Goal: Navigation & Orientation: Find specific page/section

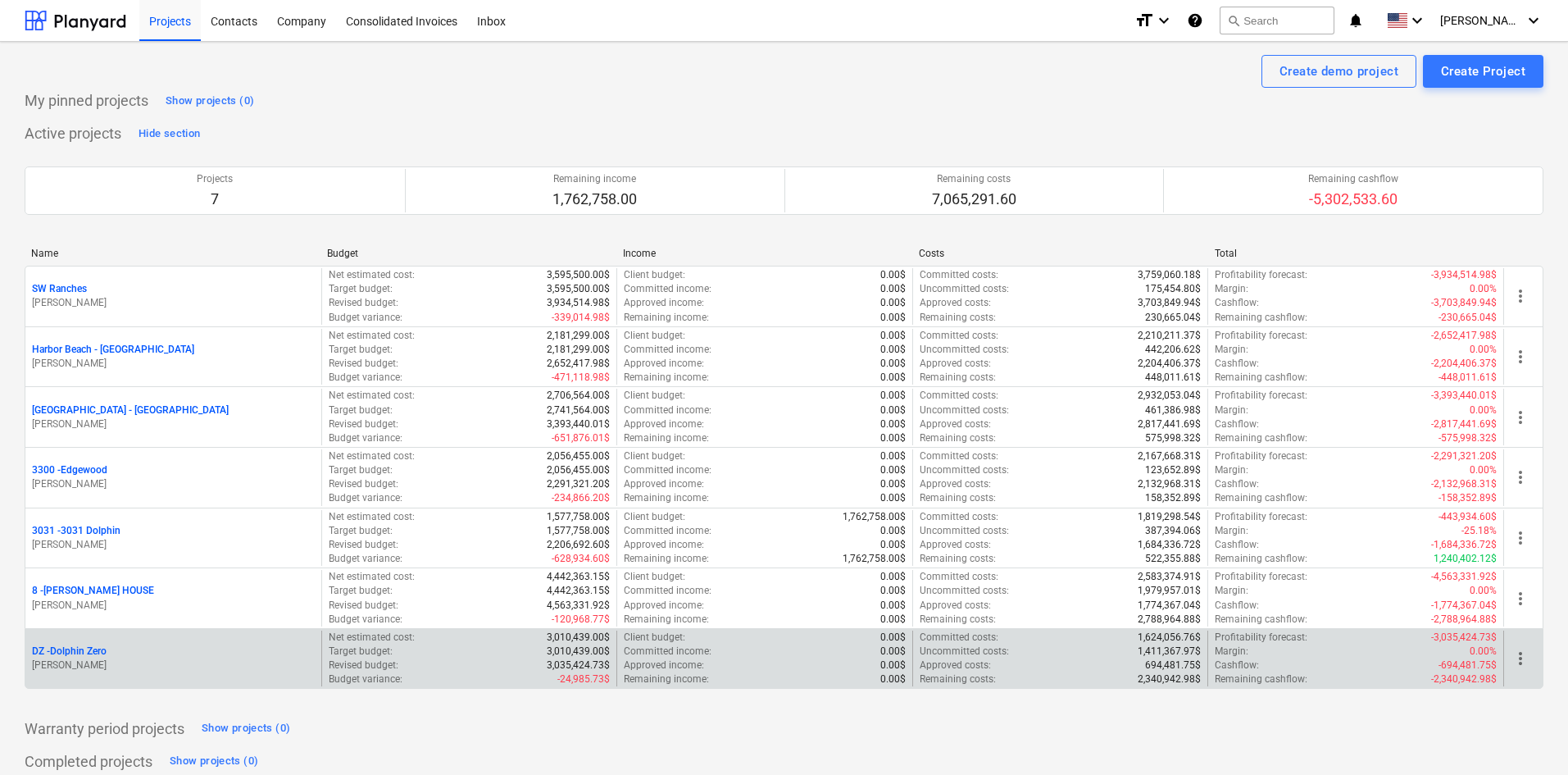
click at [94, 658] on p "DZ - Dolphin Zero" at bounding box center [69, 651] width 75 height 14
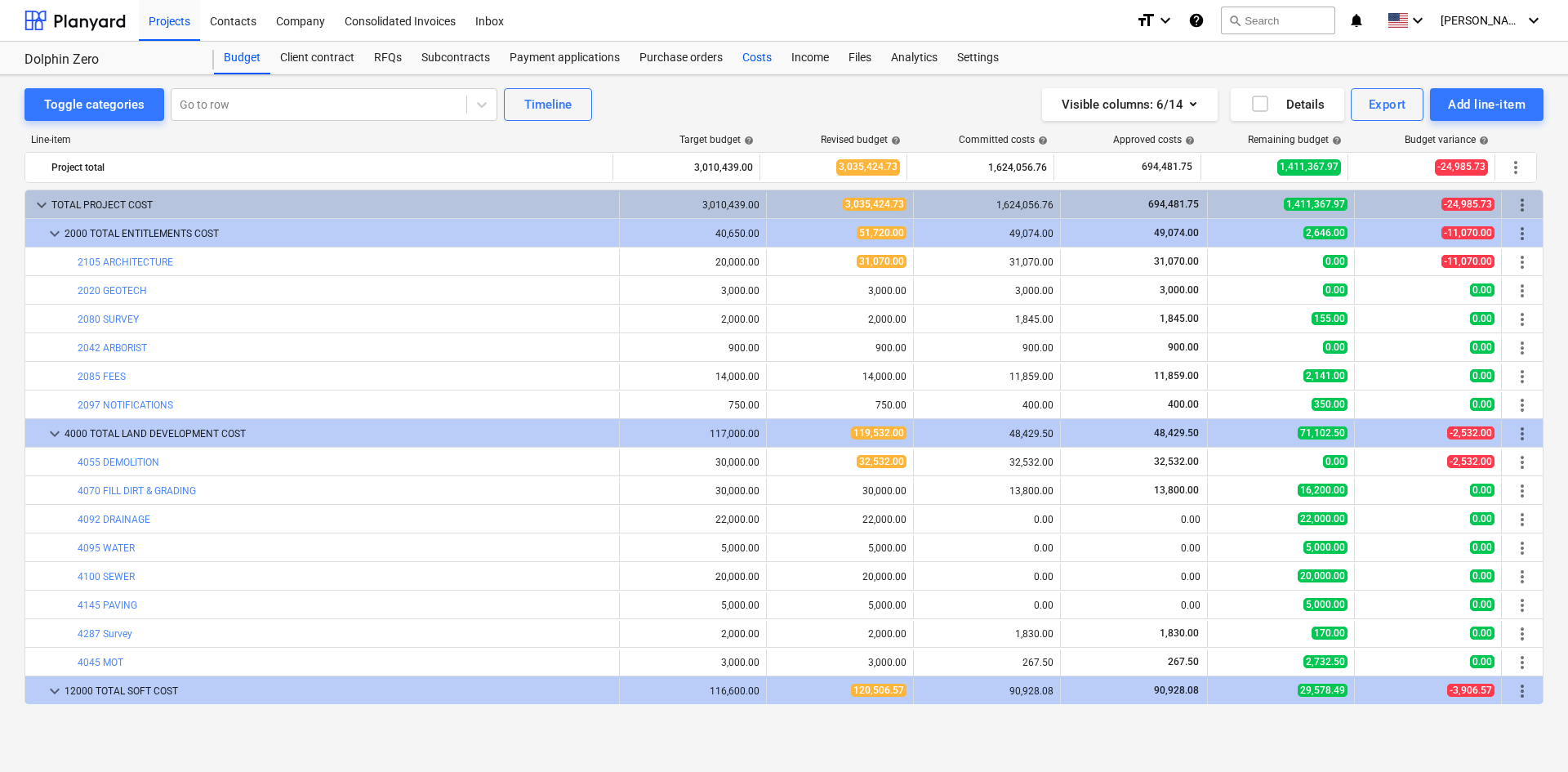
click at [748, 69] on div "Costs" at bounding box center [757, 58] width 49 height 33
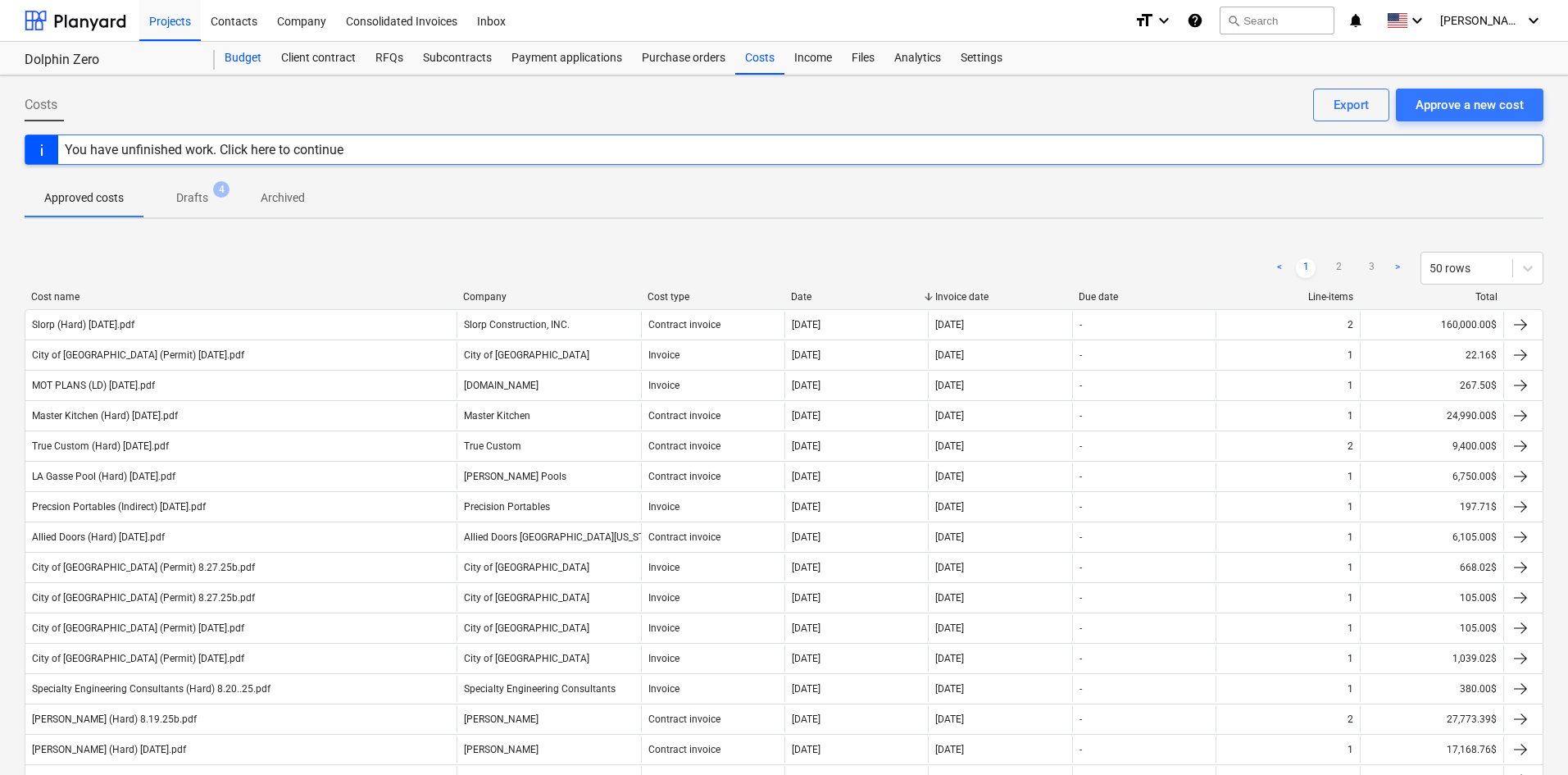
click at [246, 61] on div "Budget" at bounding box center [243, 58] width 56 height 33
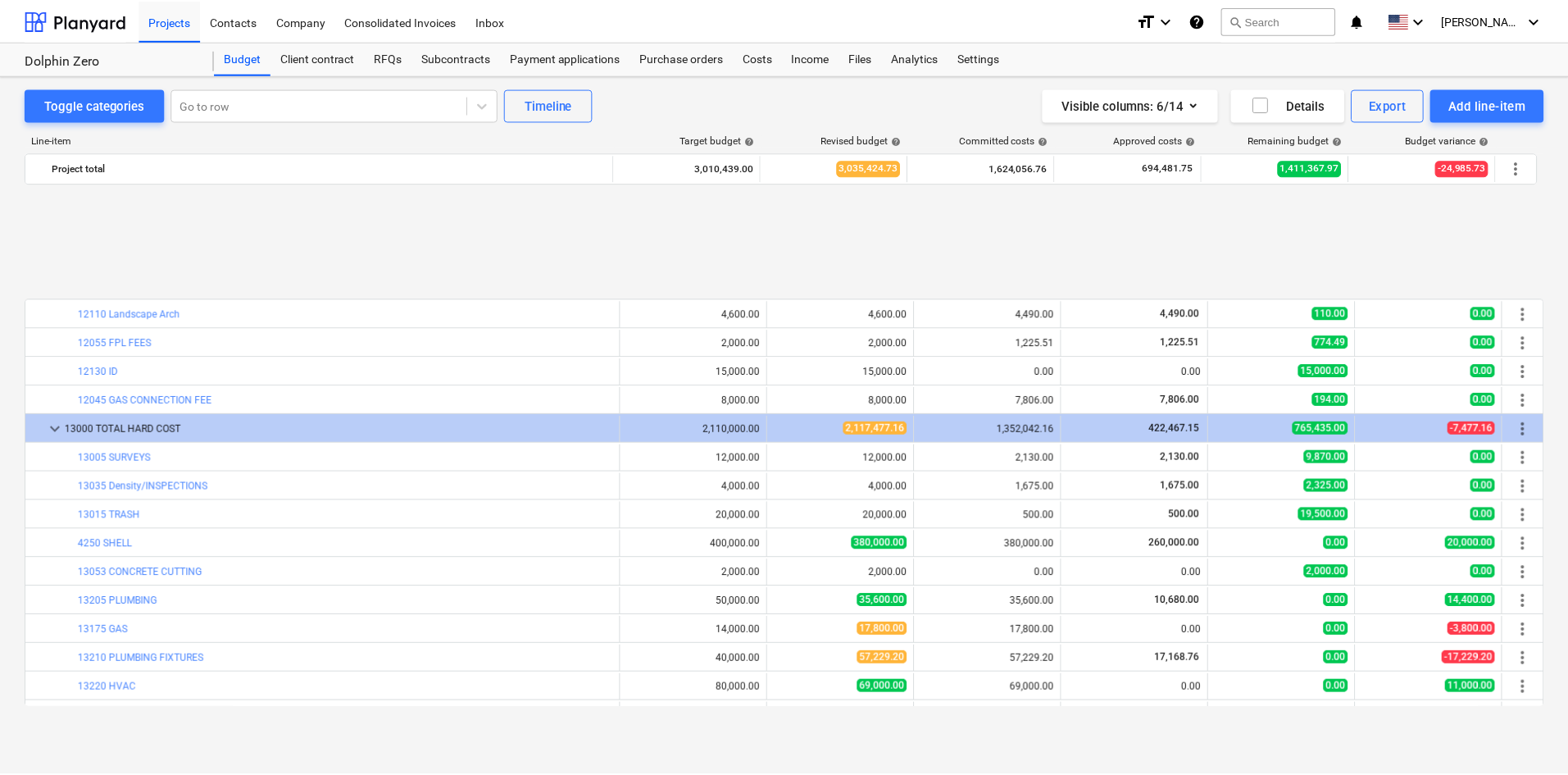
scroll to position [656, 0]
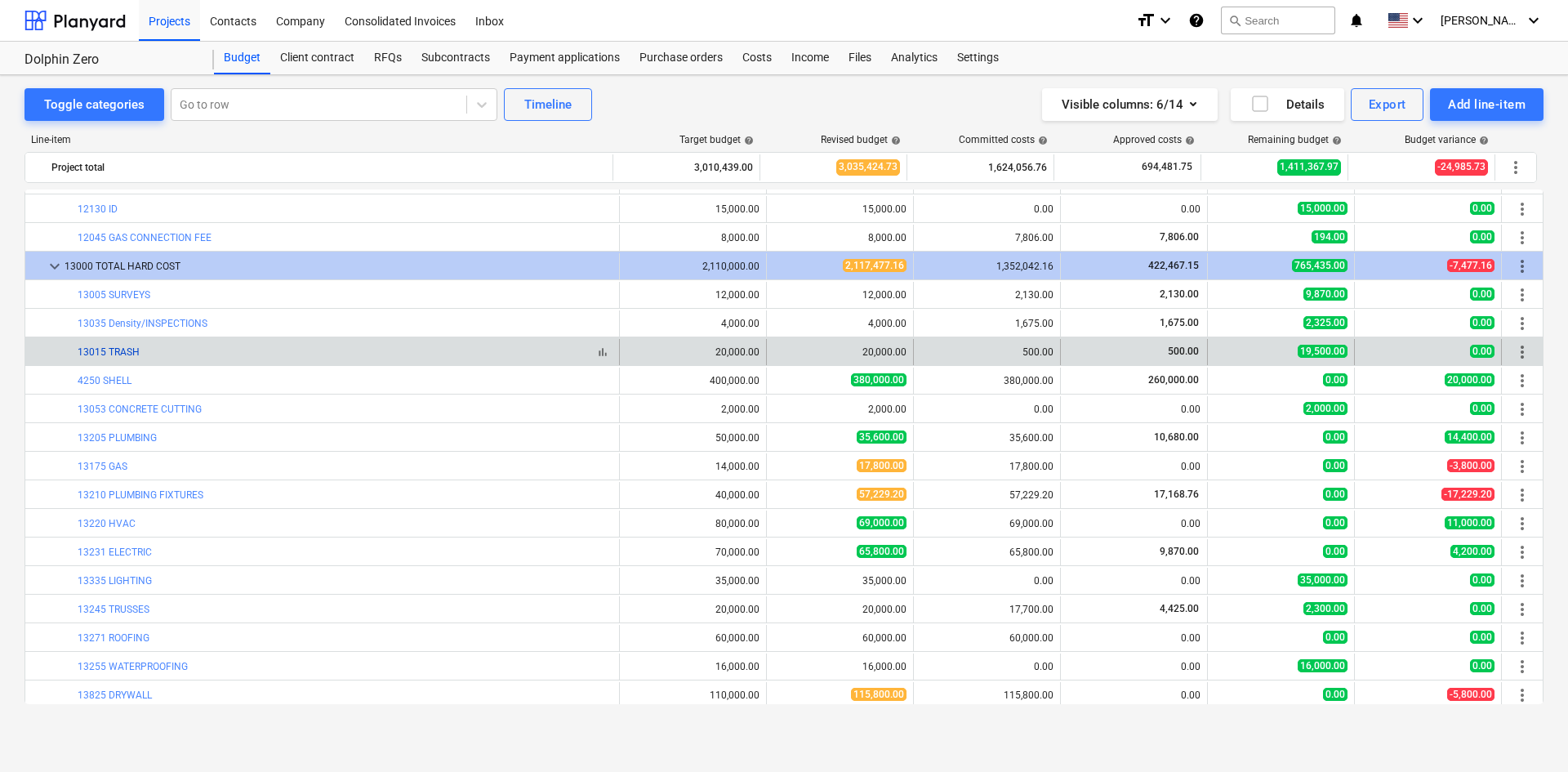
click at [120, 354] on link "13015 TRASH" at bounding box center [108, 352] width 62 height 12
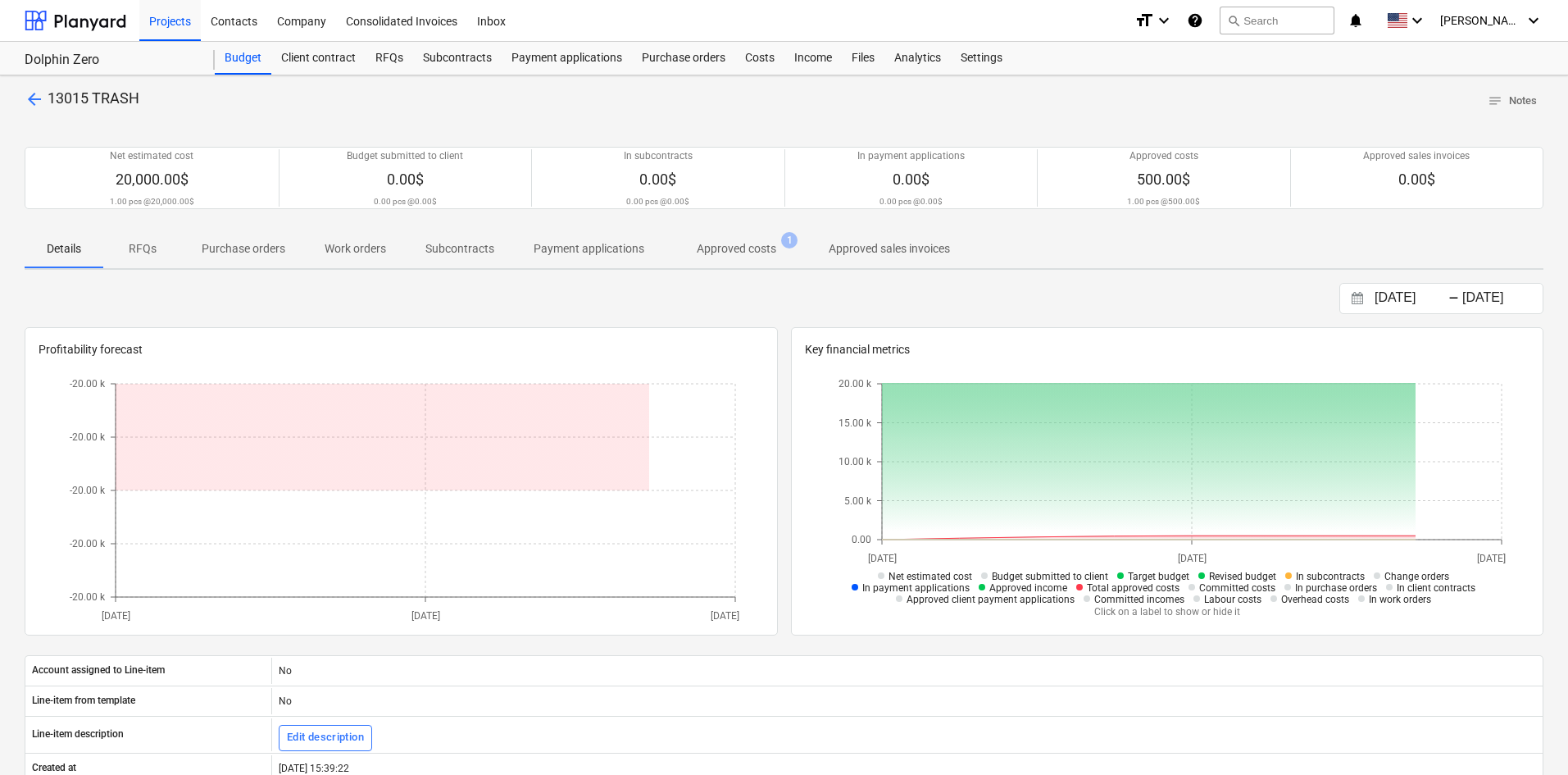
click at [743, 273] on div "arrow_back 13015 TRASH notes Notes Net estimated cost 20,000.00$ 1.00 pcs @ 20,…" at bounding box center [784, 583] width 1568 height 1014
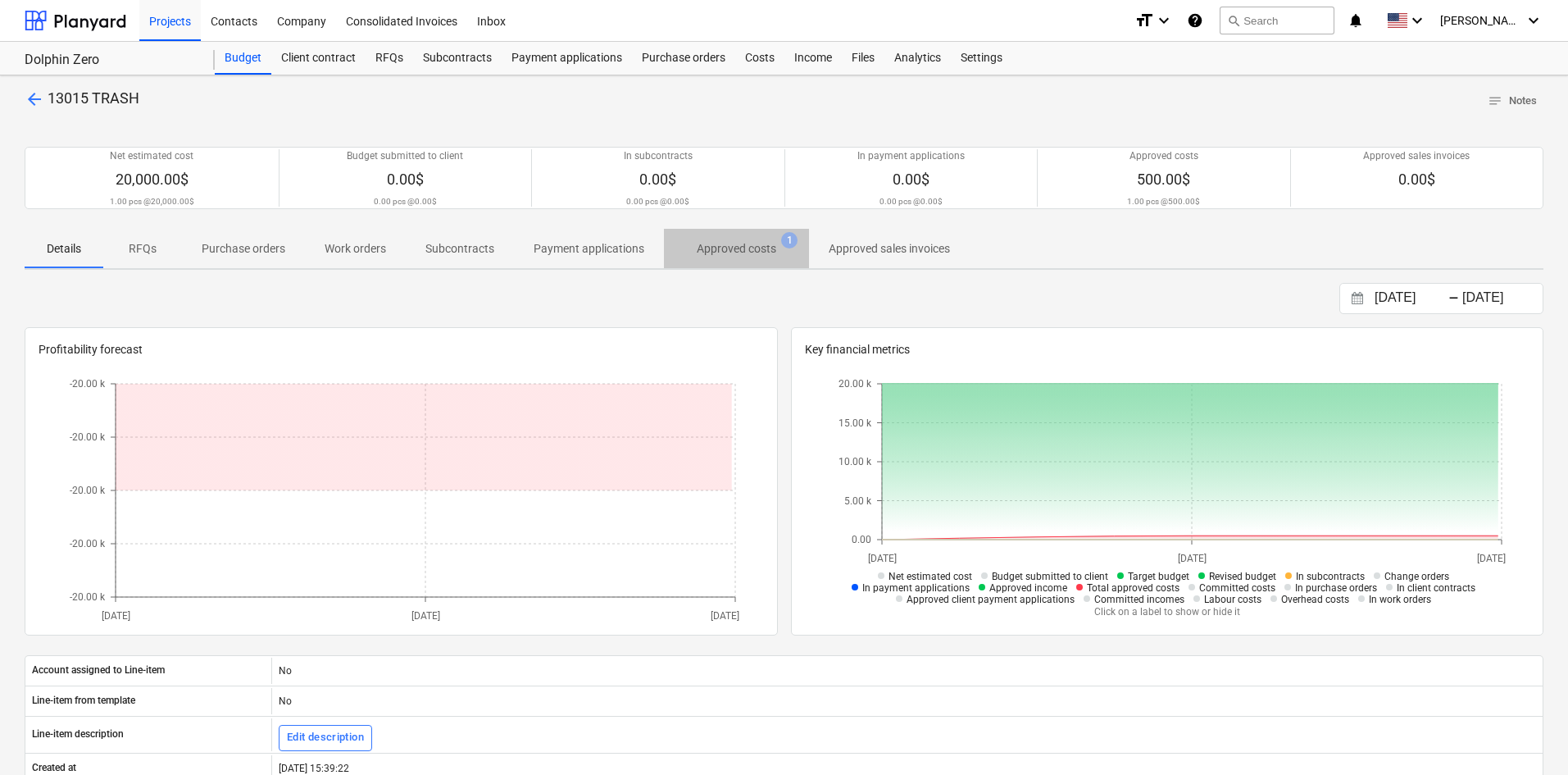
click at [744, 259] on span "Approved costs 1" at bounding box center [737, 248] width 145 height 29
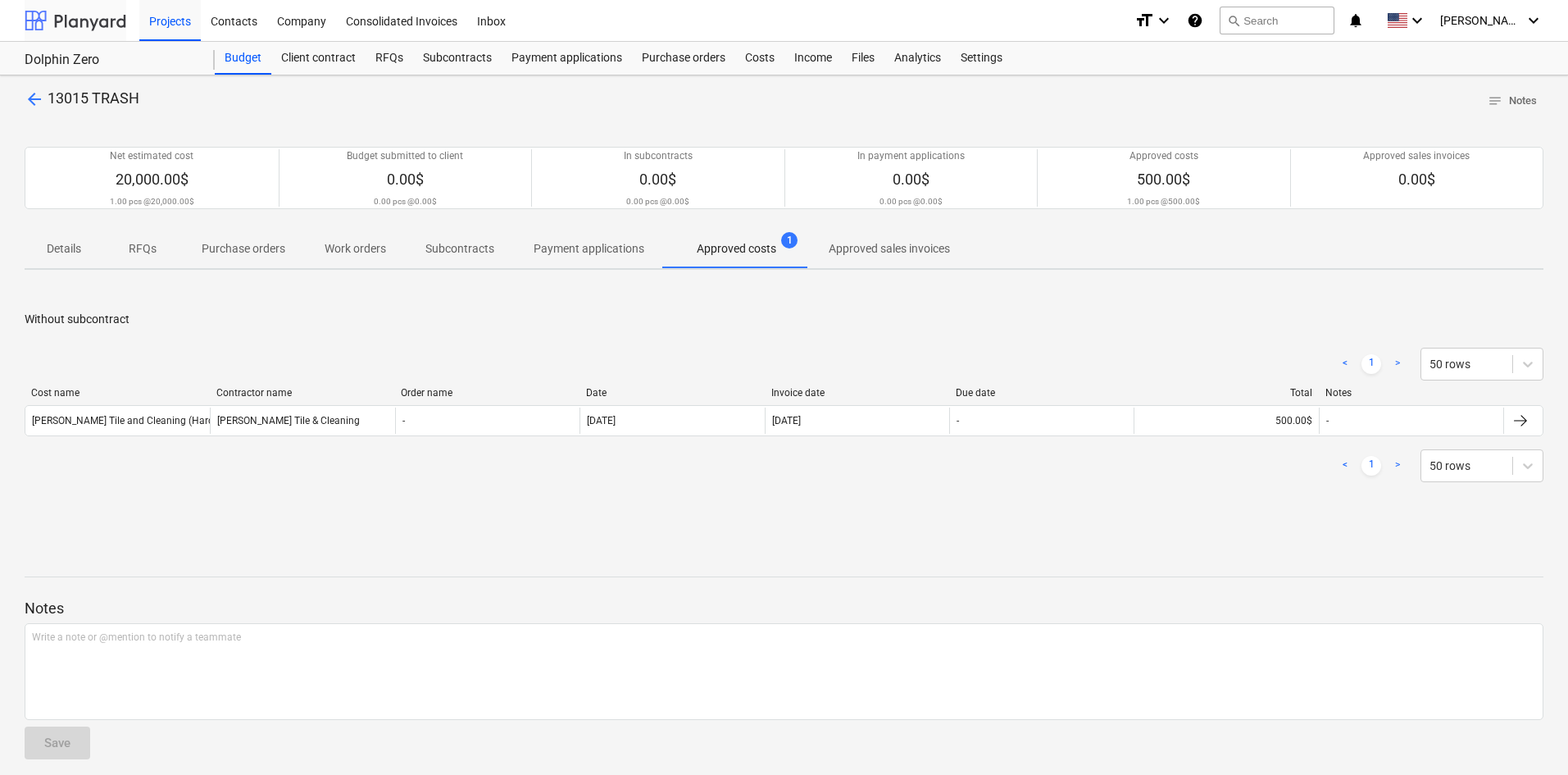
click at [70, 14] on div at bounding box center [75, 20] width 102 height 41
